Goal: Answer question/provide support

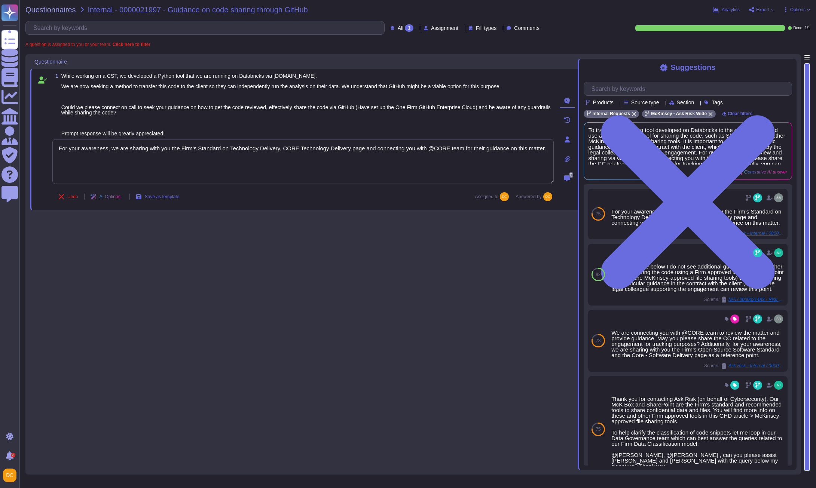
type textarea "For your awareness, we are sharing with you the Firm’s Standard on Technology D…"
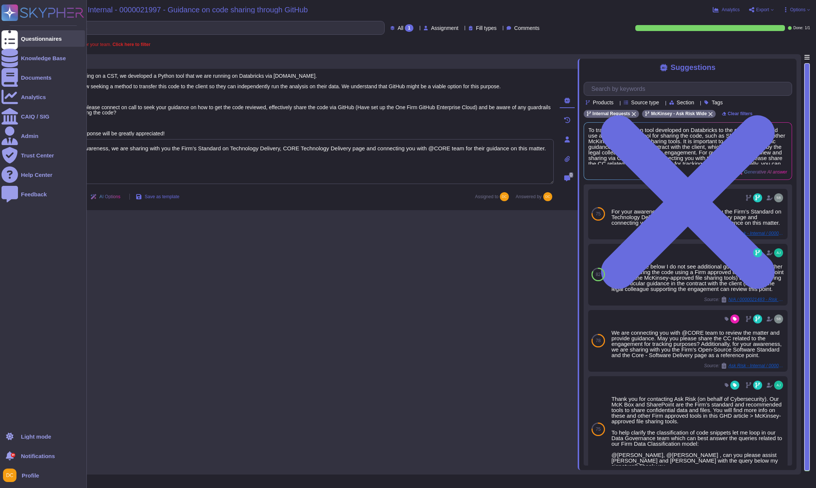
drag, startPoint x: 0, startPoint y: 0, endPoint x: 9, endPoint y: 36, distance: 37.5
click at [9, 36] on icon at bounding box center [9, 39] width 16 height 22
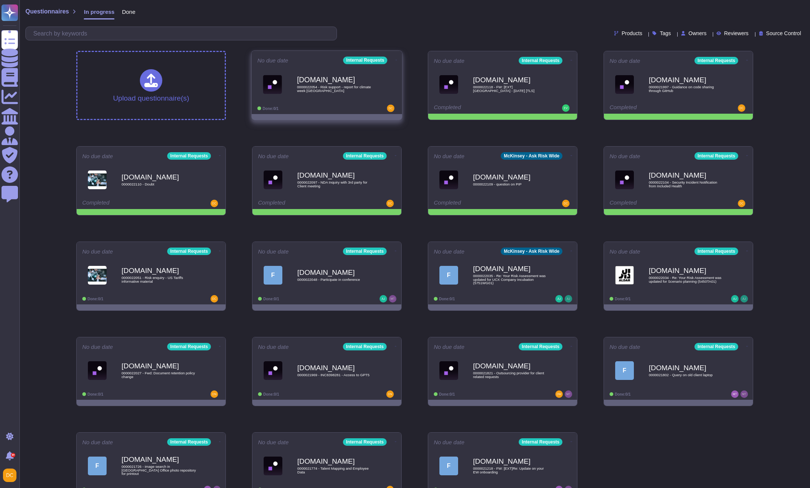
click at [335, 77] on b "[DOMAIN_NAME]" at bounding box center [335, 79] width 76 height 7
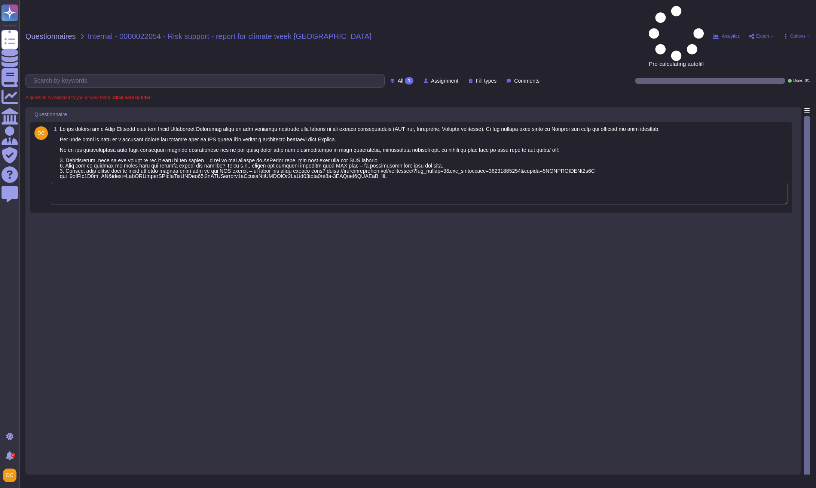
click at [212, 182] on textarea at bounding box center [419, 193] width 736 height 23
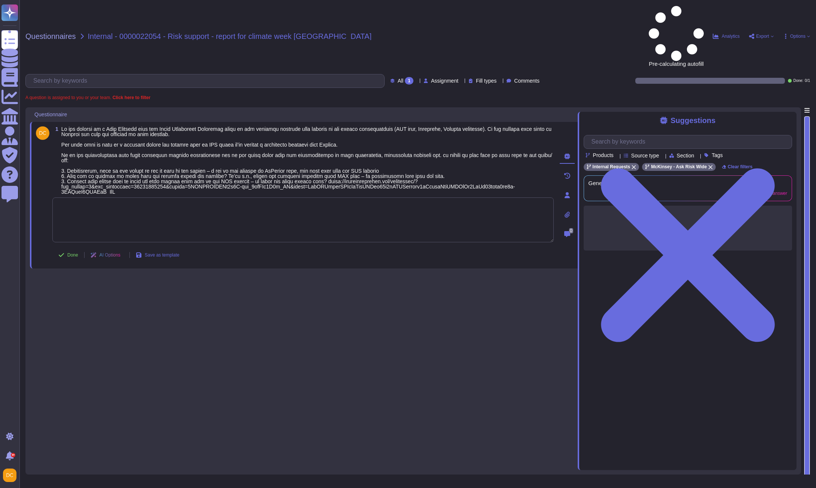
paste textarea "Please note that, for this case, we would recommend reaching out to the Externa…"
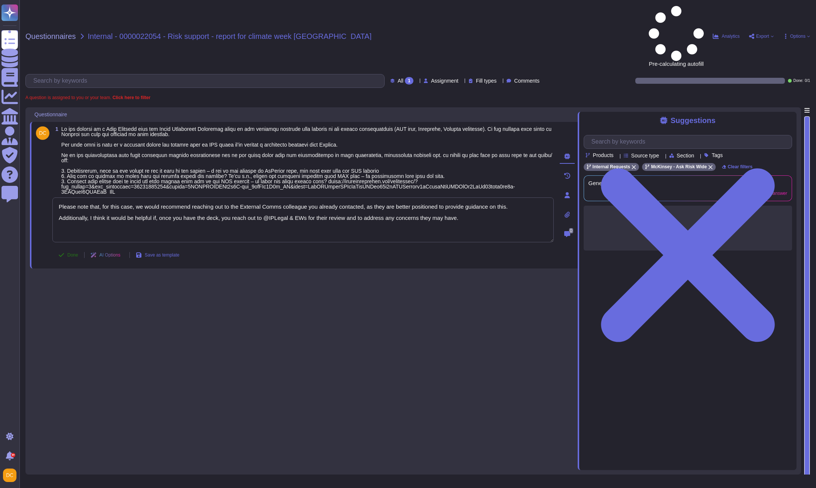
type textarea "Please note that, for this case, we would recommend reaching out to the Externa…"
click at [66, 248] on button "Done" at bounding box center [68, 255] width 32 height 15
